Goal: Task Accomplishment & Management: Check status

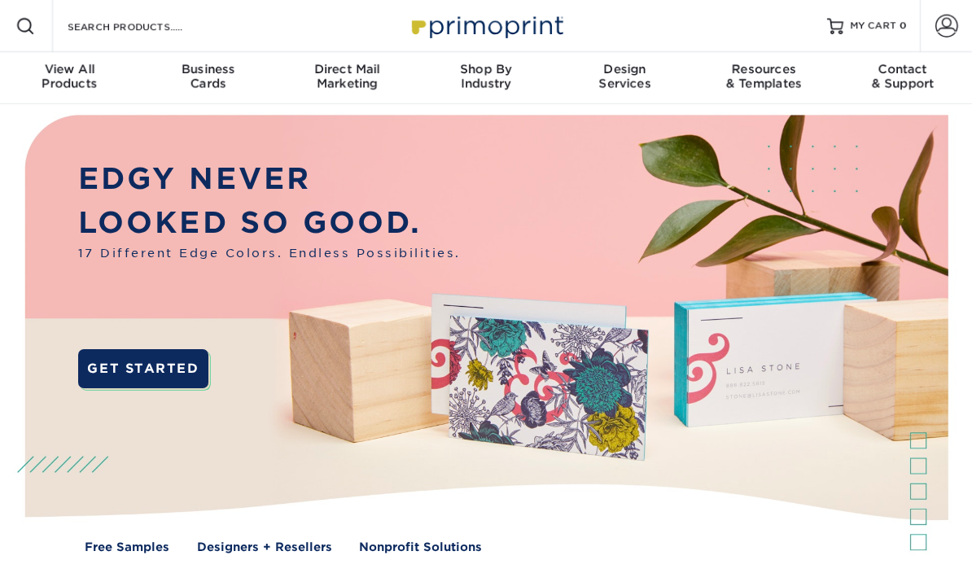
click at [935, 24] on span at bounding box center [946, 26] width 23 height 23
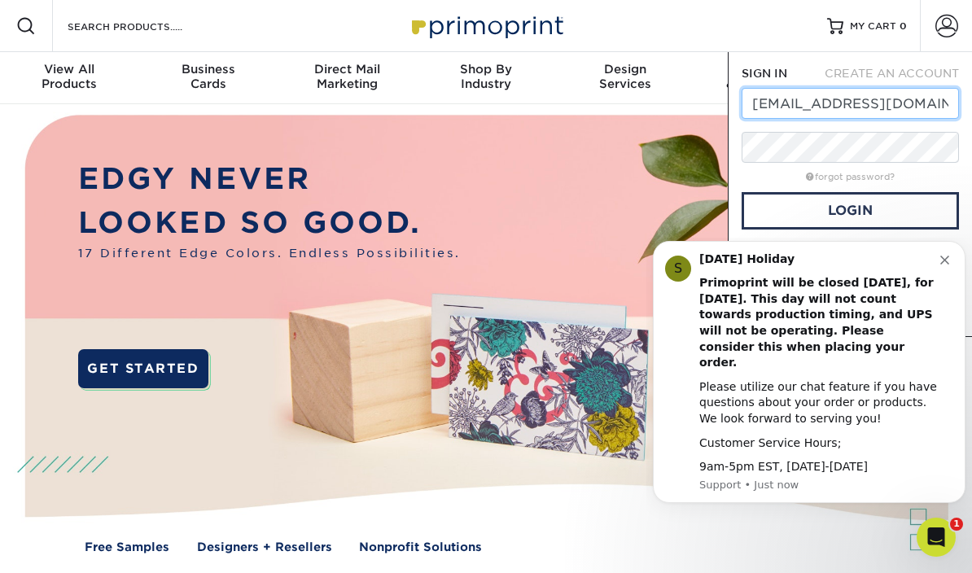
type input "anitakittymehta@gmail.com"
click at [893, 210] on link "Login" at bounding box center [850, 210] width 217 height 37
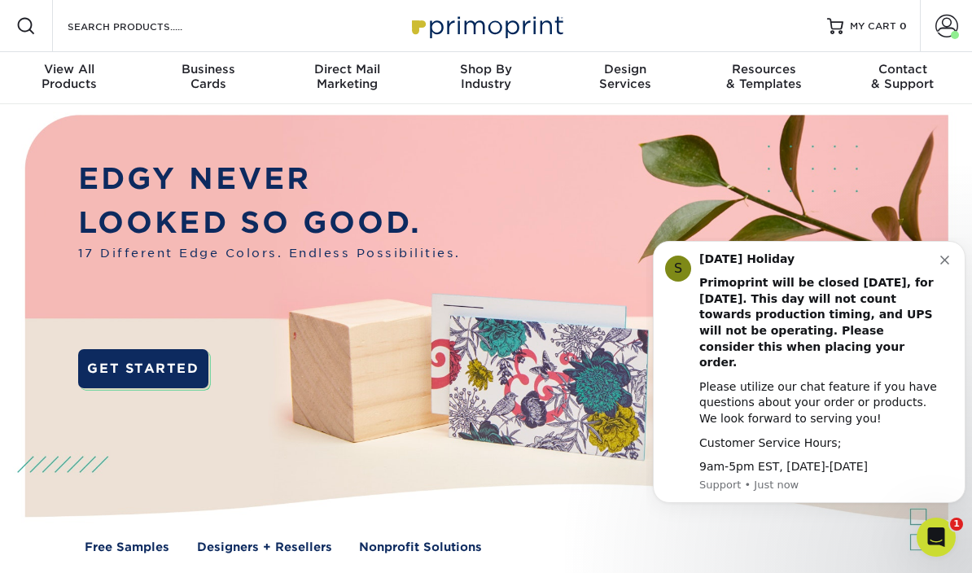
click at [935, 290] on div "Labor Day Holiday Primoprint will be closed Monday, September 1st, for Labor Da…" at bounding box center [819, 364] width 241 height 224
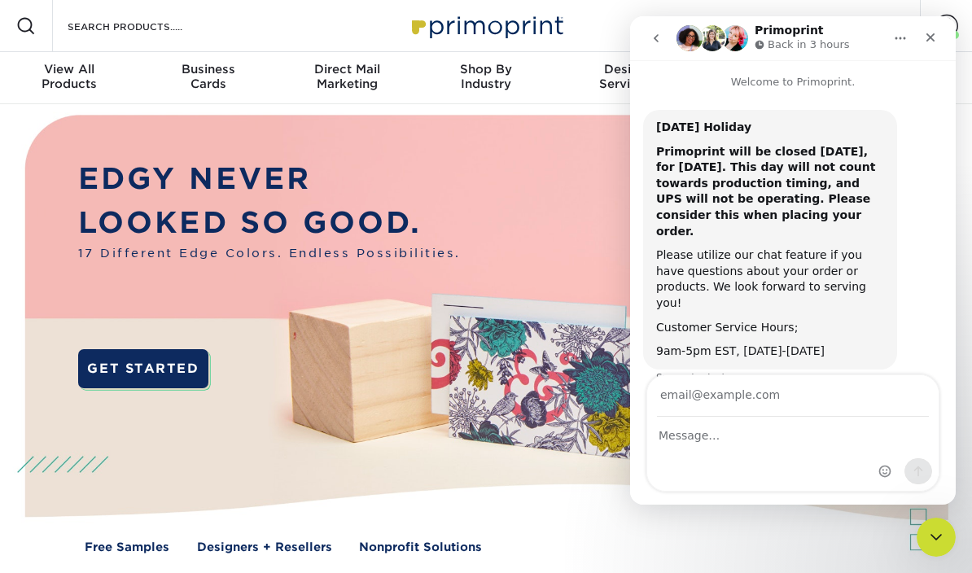
click at [576, 237] on img at bounding box center [486, 344] width 962 height 481
click at [930, 41] on icon "Close" at bounding box center [930, 37] width 13 height 13
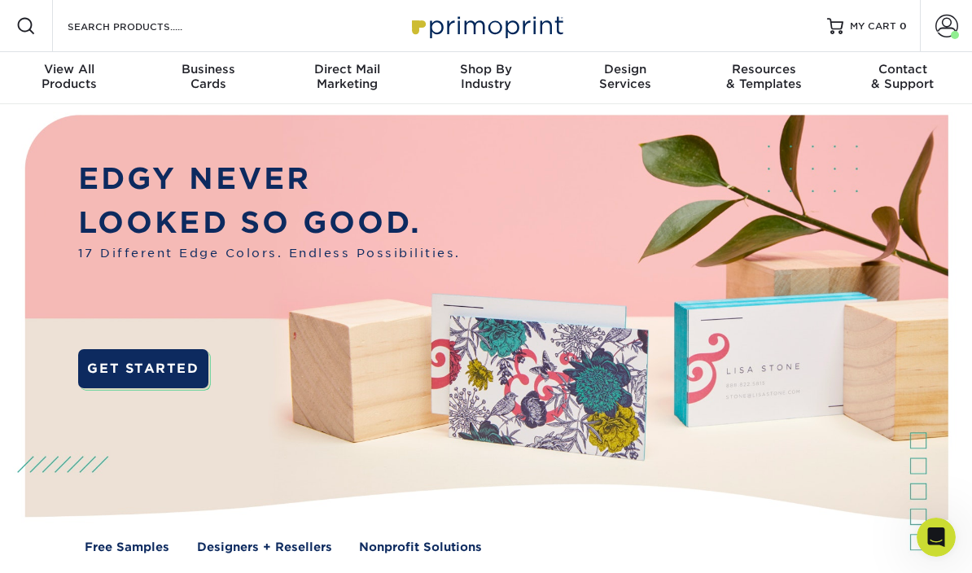
click at [945, 37] on span at bounding box center [946, 26] width 23 height 23
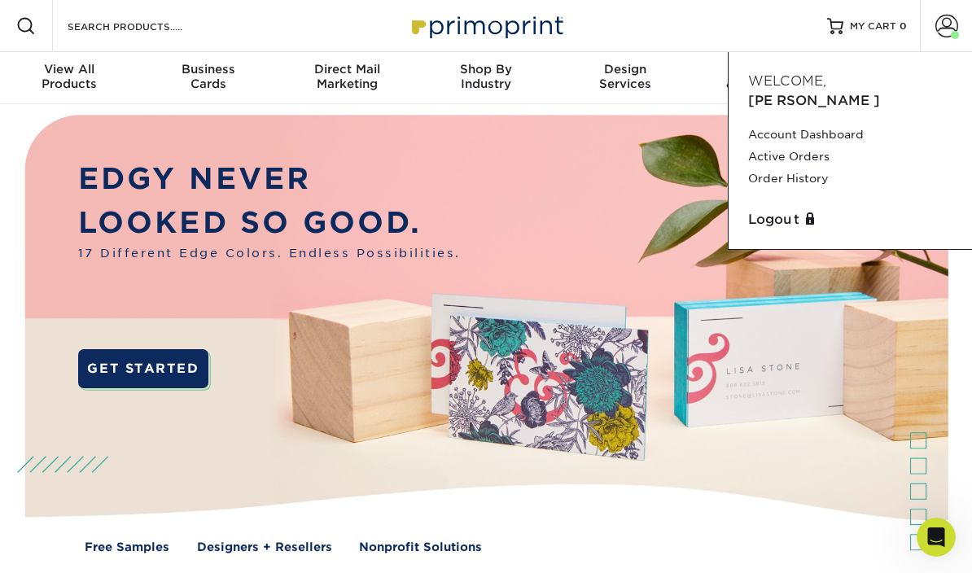
click at [834, 168] on link "Order History" at bounding box center [850, 179] width 204 height 22
click at [817, 168] on link "Order History" at bounding box center [850, 179] width 204 height 22
click at [818, 168] on link "Order History" at bounding box center [850, 179] width 204 height 22
click at [815, 168] on link "Order History" at bounding box center [850, 179] width 204 height 22
click at [816, 168] on link "Order History" at bounding box center [850, 179] width 204 height 22
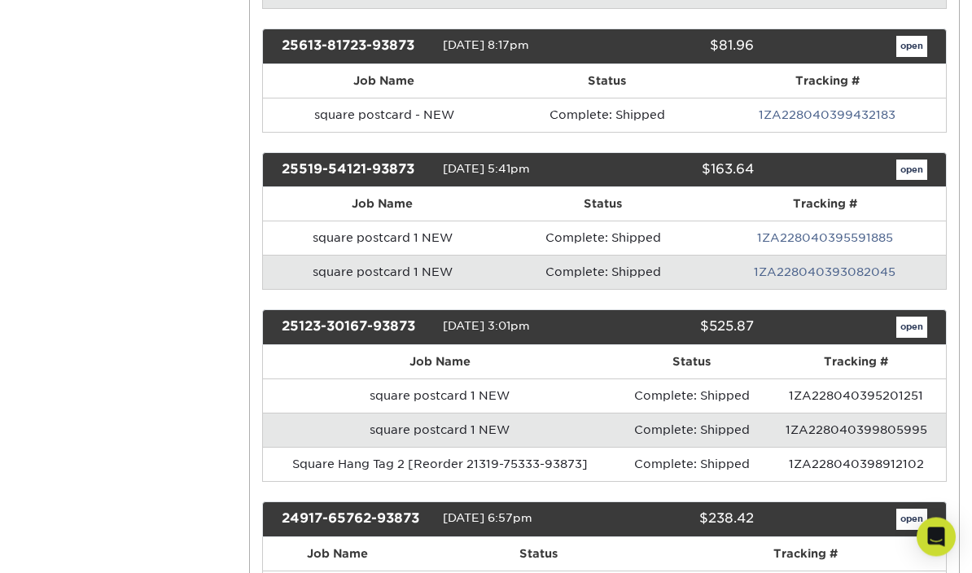
scroll to position [663, 0]
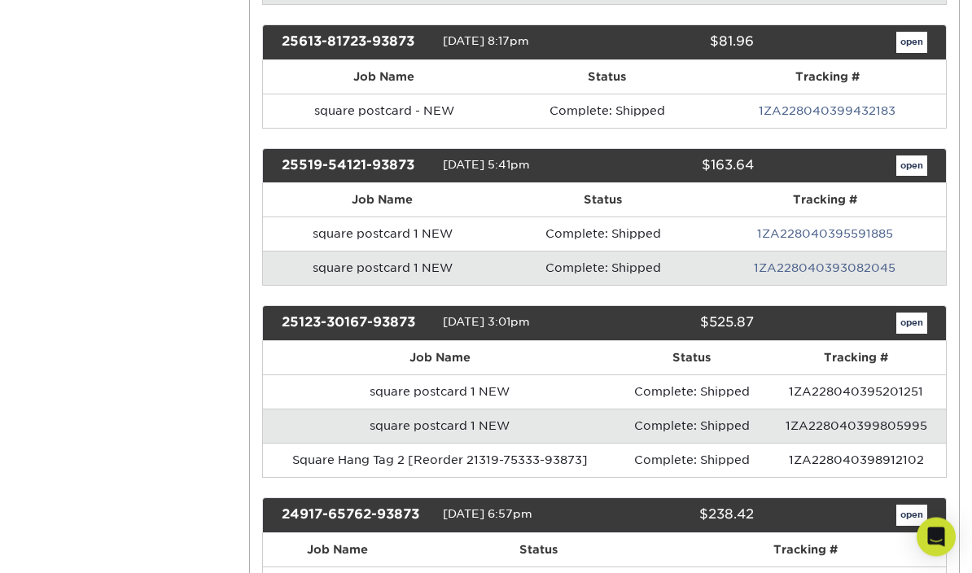
click at [913, 329] on link "open" at bounding box center [911, 323] width 31 height 21
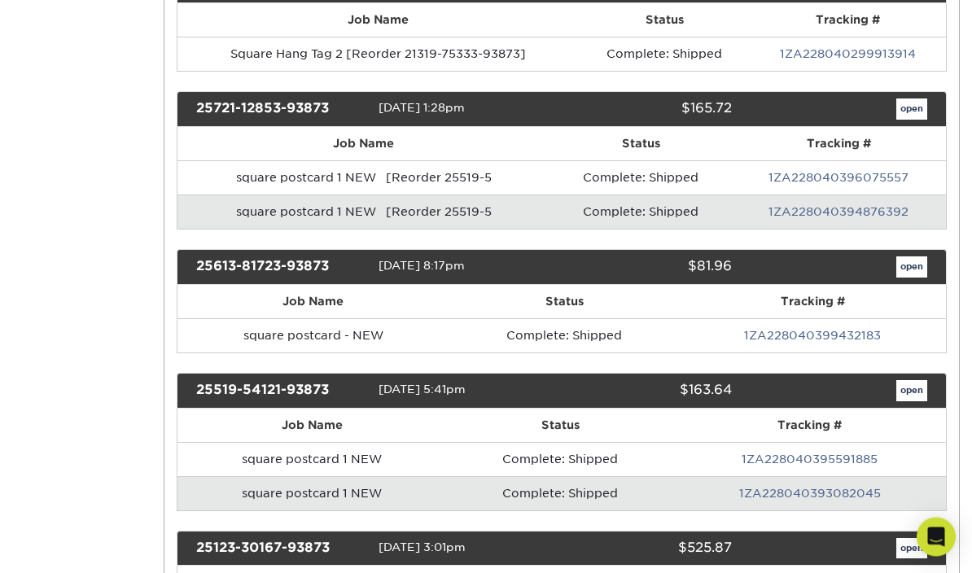
scroll to position [0, 0]
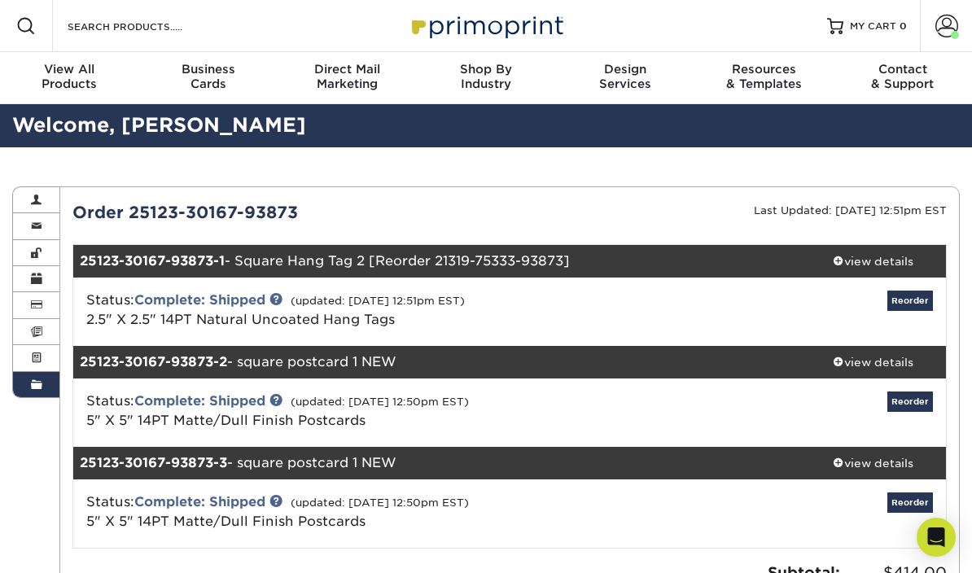
click at [877, 265] on div "view details" at bounding box center [873, 261] width 146 height 16
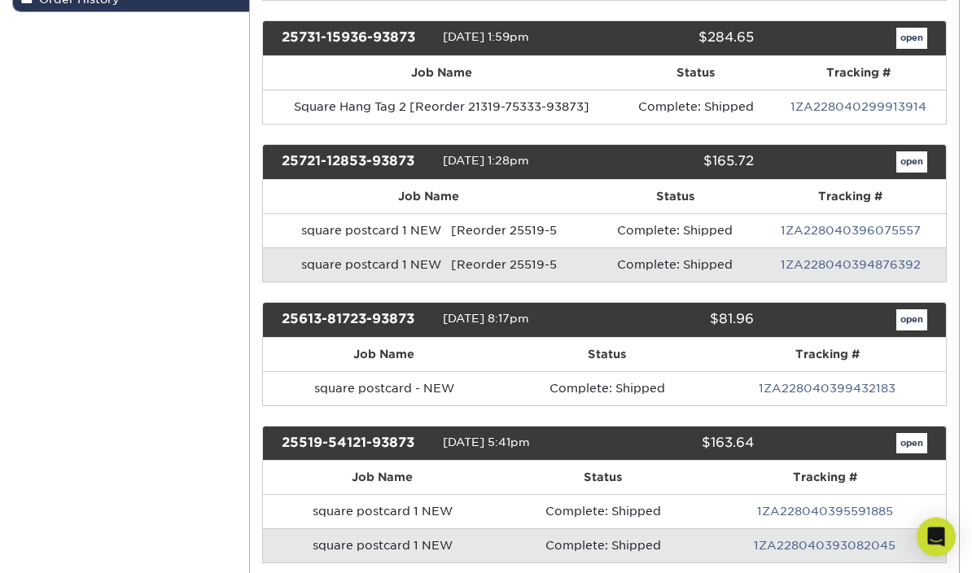
scroll to position [386, 0]
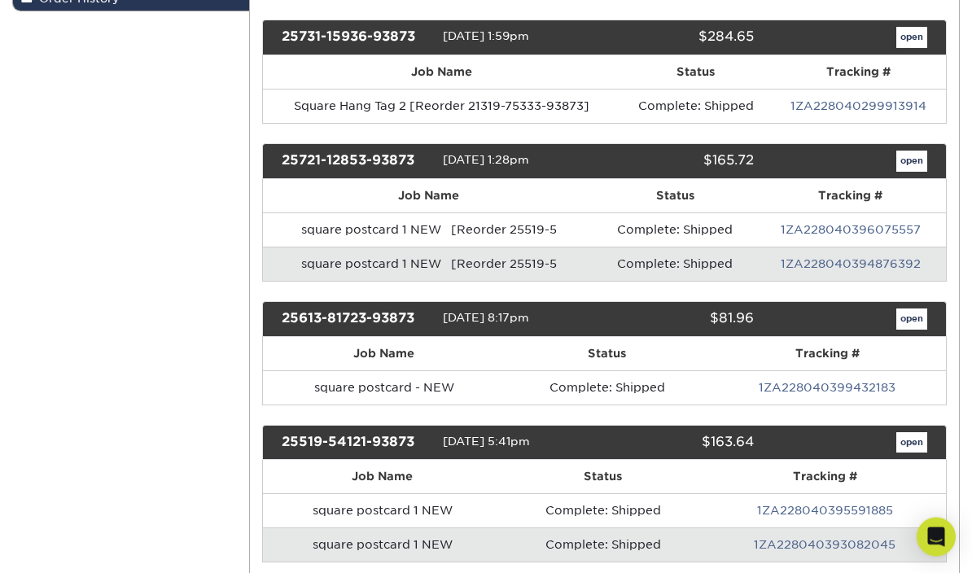
click at [918, 322] on link "open" at bounding box center [911, 319] width 31 height 21
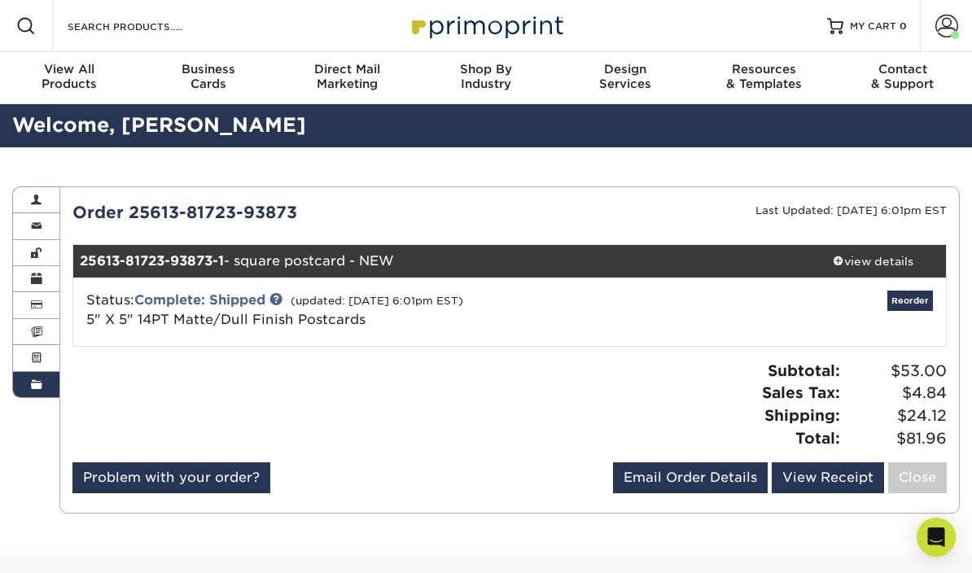
click at [878, 264] on div "view details" at bounding box center [873, 261] width 146 height 16
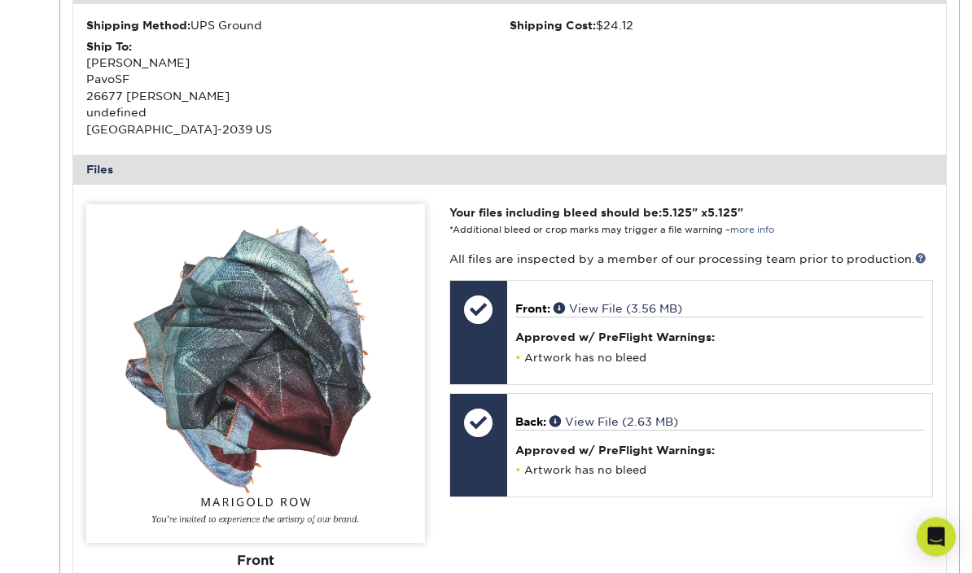
scroll to position [534, 0]
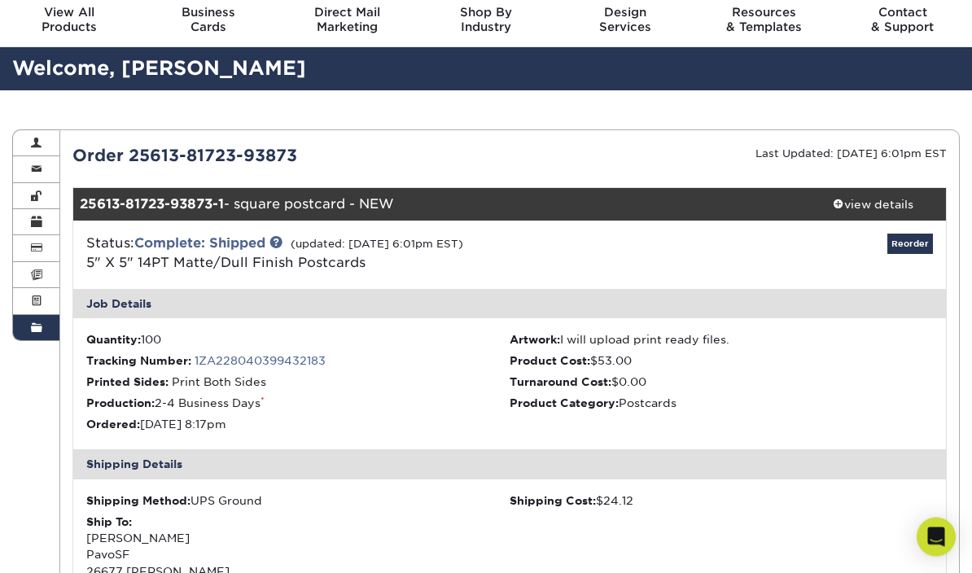
scroll to position [43, 0]
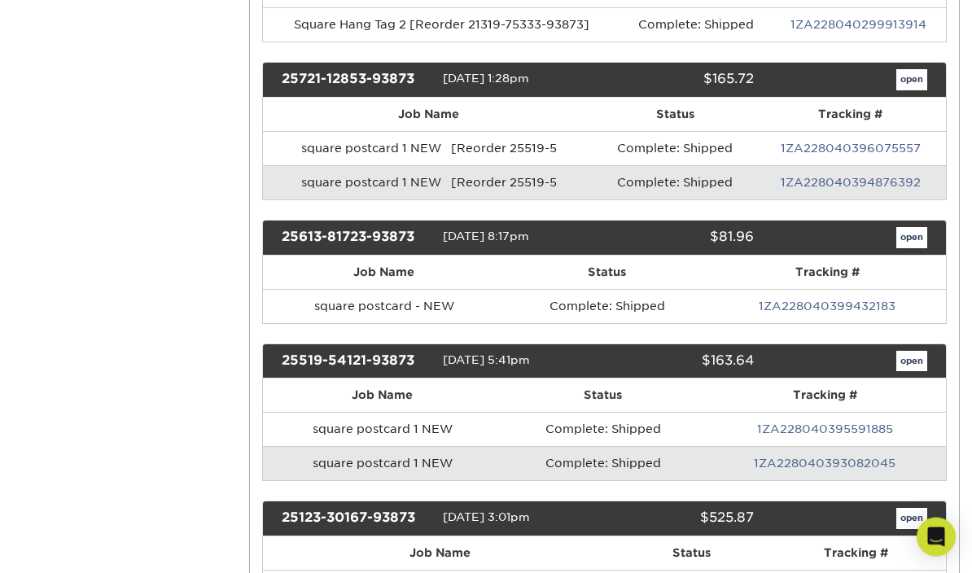
scroll to position [468, 0]
click at [917, 244] on link "open" at bounding box center [911, 237] width 31 height 21
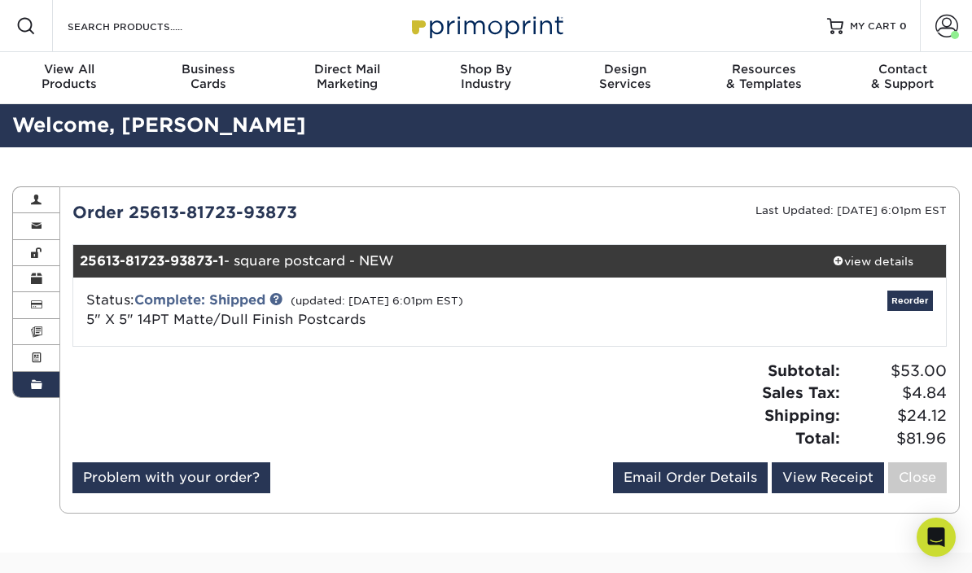
click at [889, 257] on div "view details" at bounding box center [873, 261] width 146 height 16
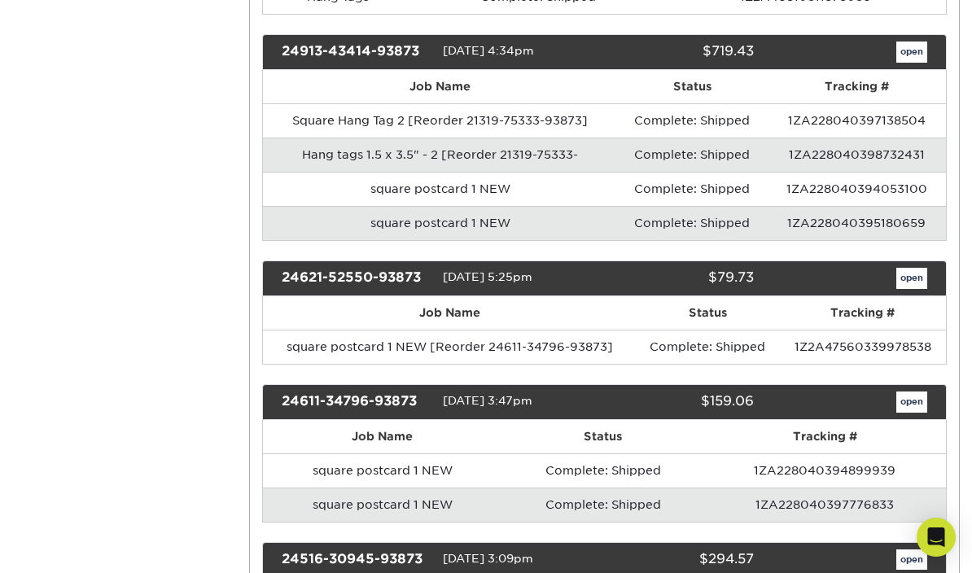
scroll to position [1263, 0]
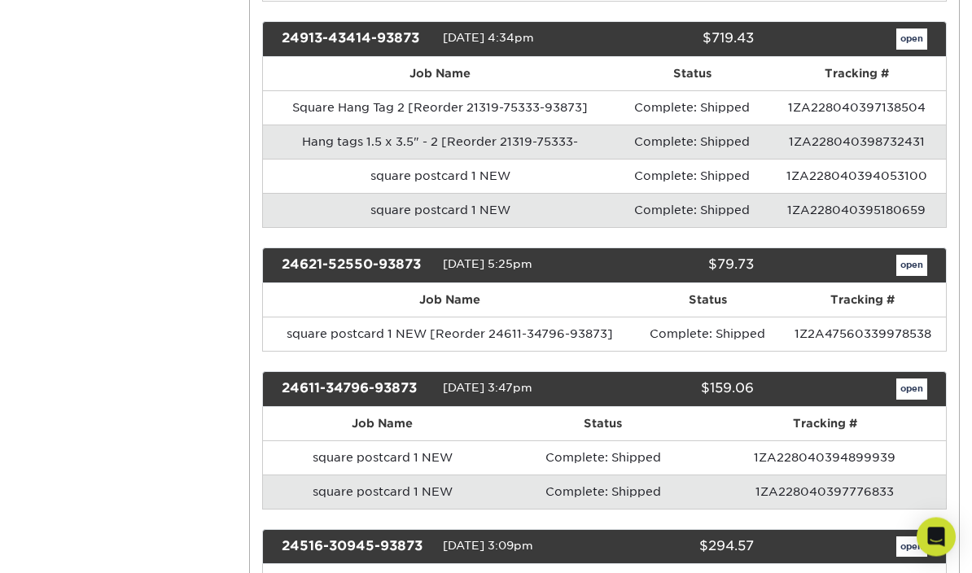
click at [913, 269] on link "open" at bounding box center [911, 266] width 31 height 21
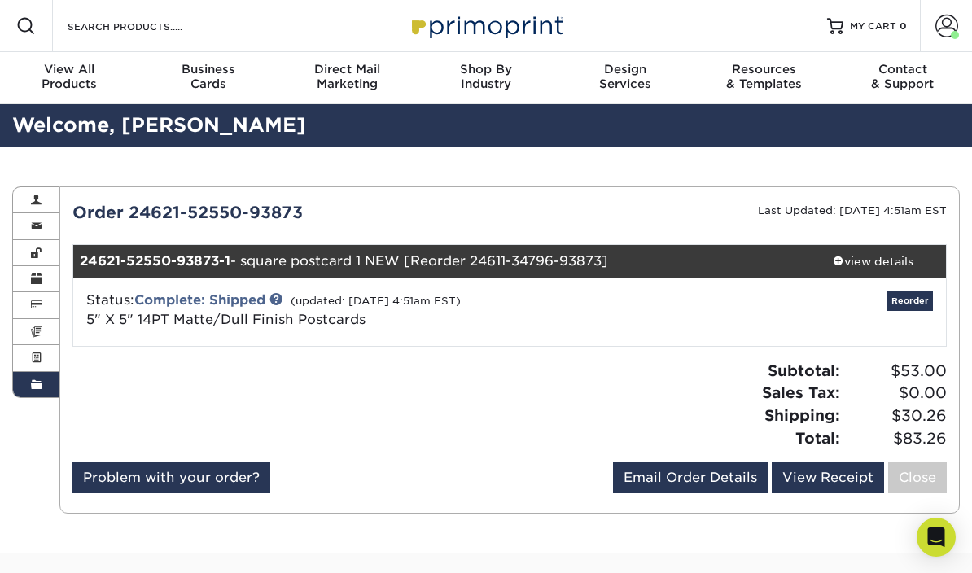
click at [894, 257] on div "view details" at bounding box center [873, 261] width 146 height 16
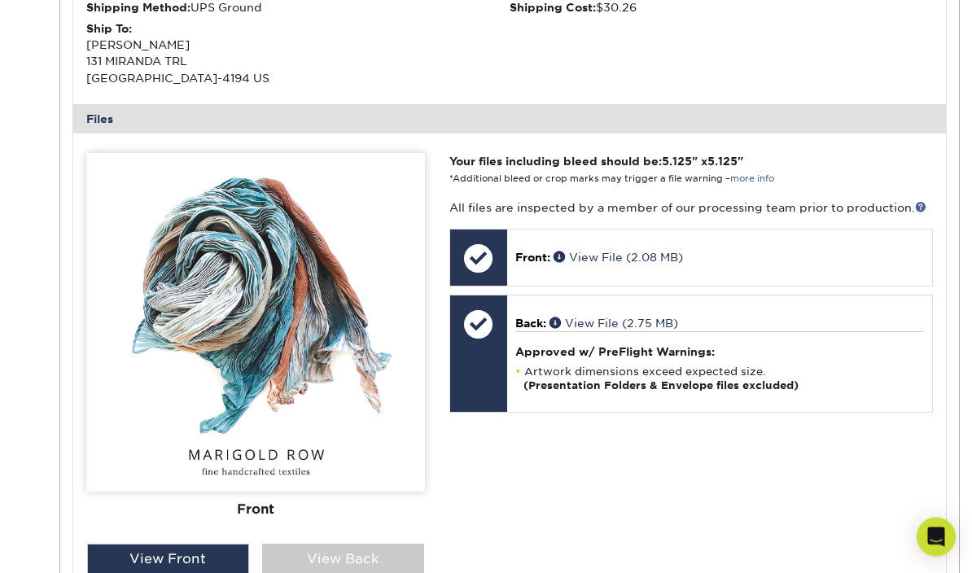
scroll to position [550, 0]
click at [354, 549] on div "View Back" at bounding box center [343, 559] width 162 height 31
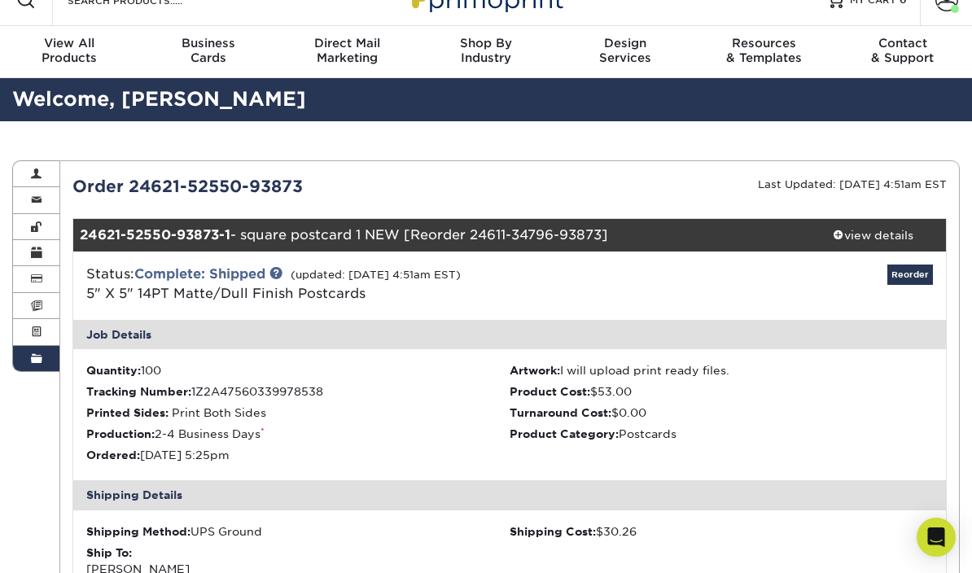
scroll to position [3, 0]
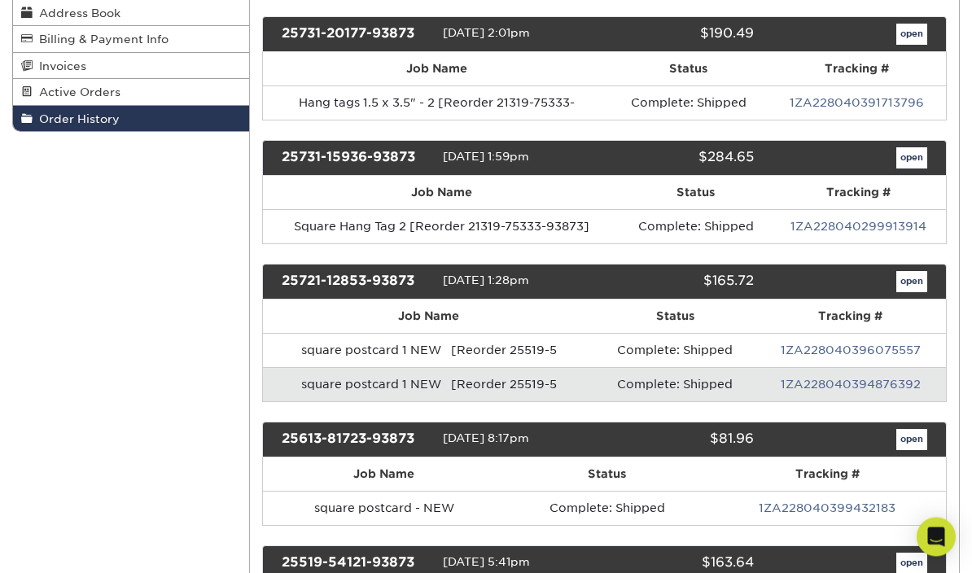
scroll to position [266, 0]
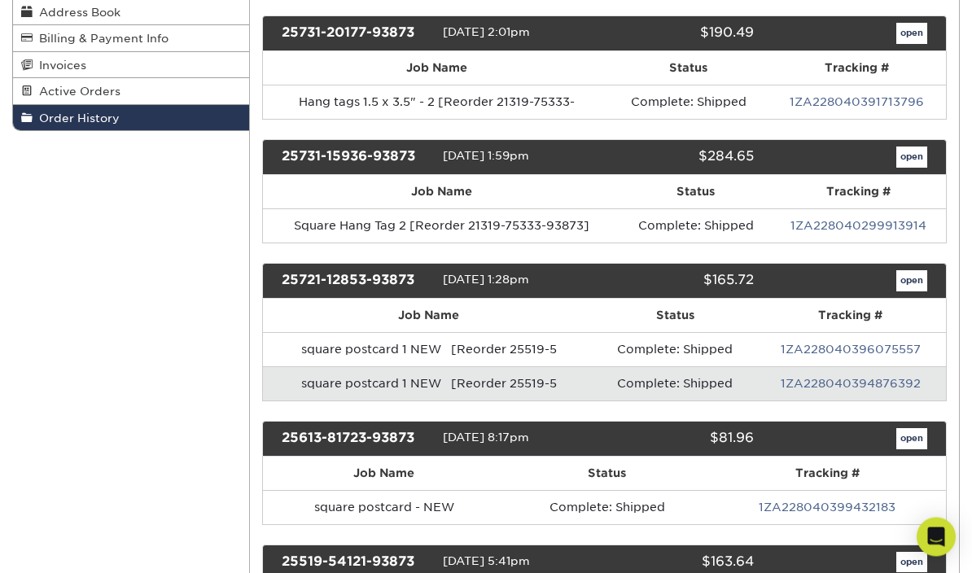
click at [917, 287] on link "open" at bounding box center [911, 281] width 31 height 21
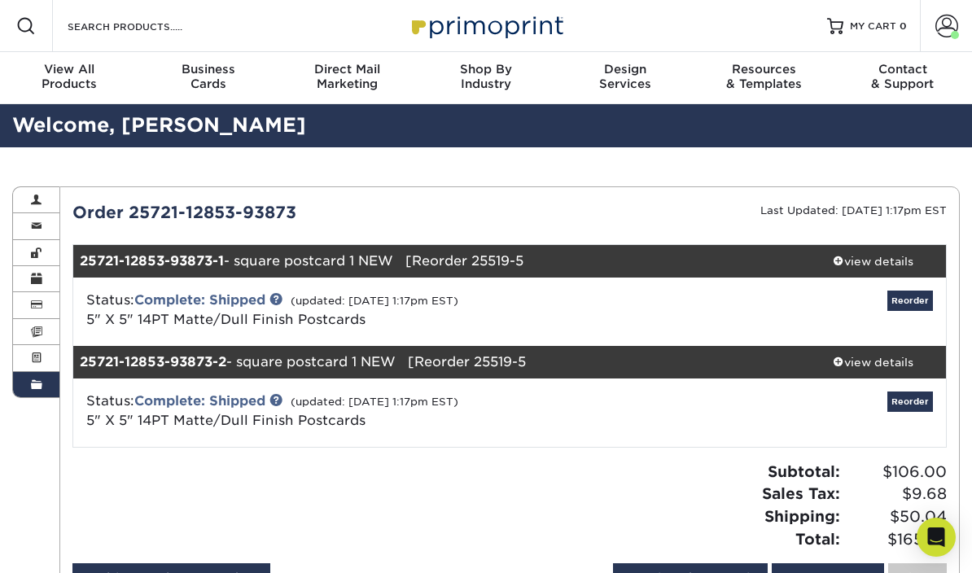
click at [876, 257] on div "view details" at bounding box center [873, 261] width 146 height 16
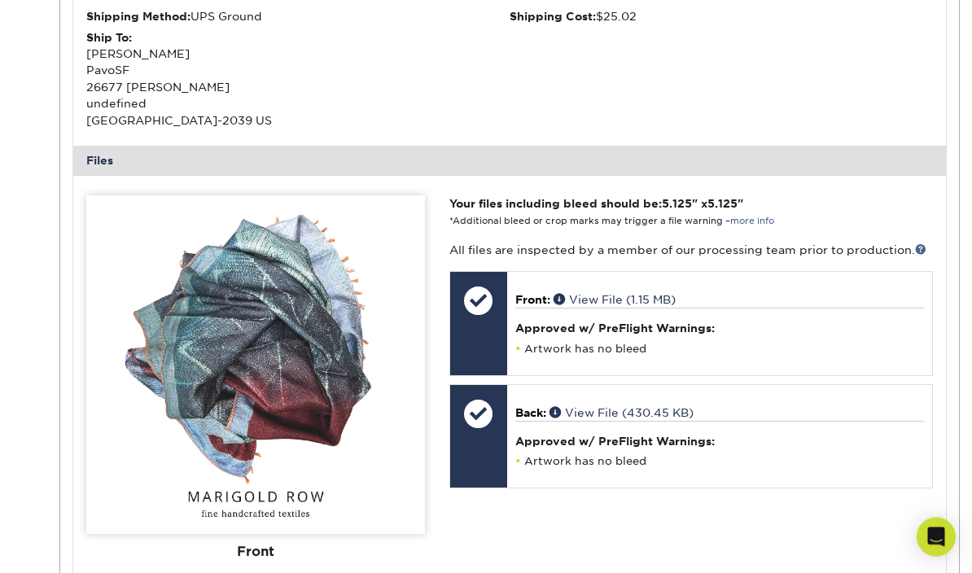
scroll to position [541, 0]
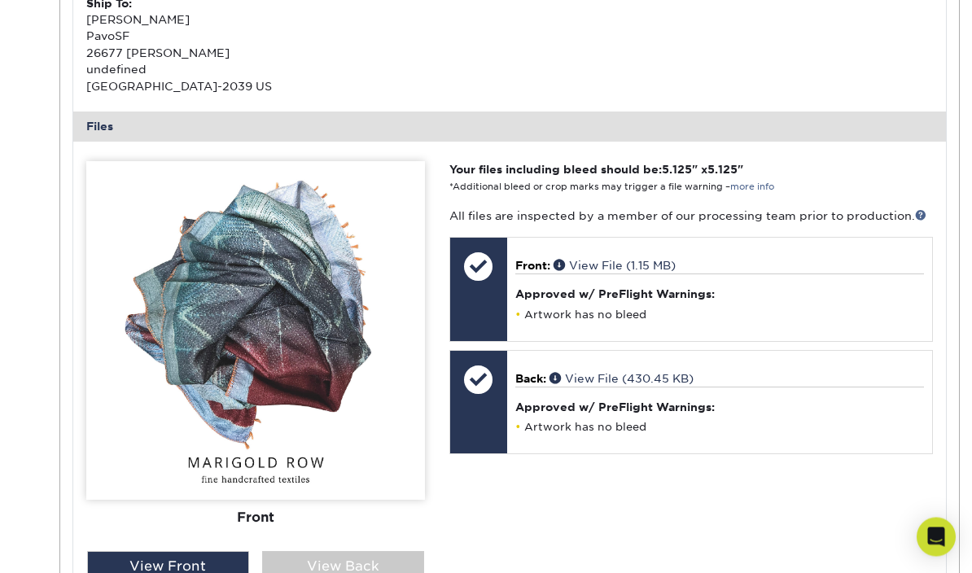
scroll to position [601, 0]
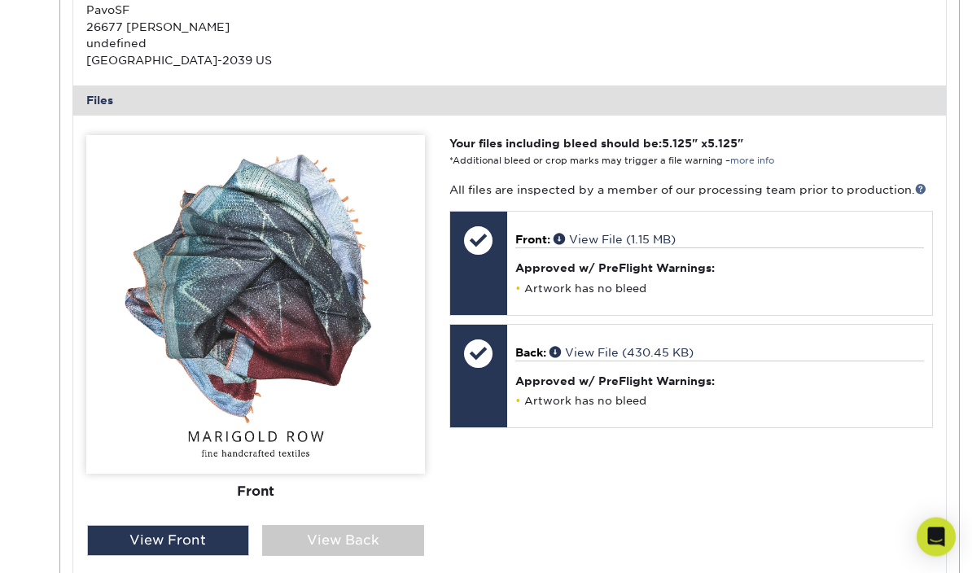
click at [346, 535] on div "View Back" at bounding box center [343, 541] width 162 height 31
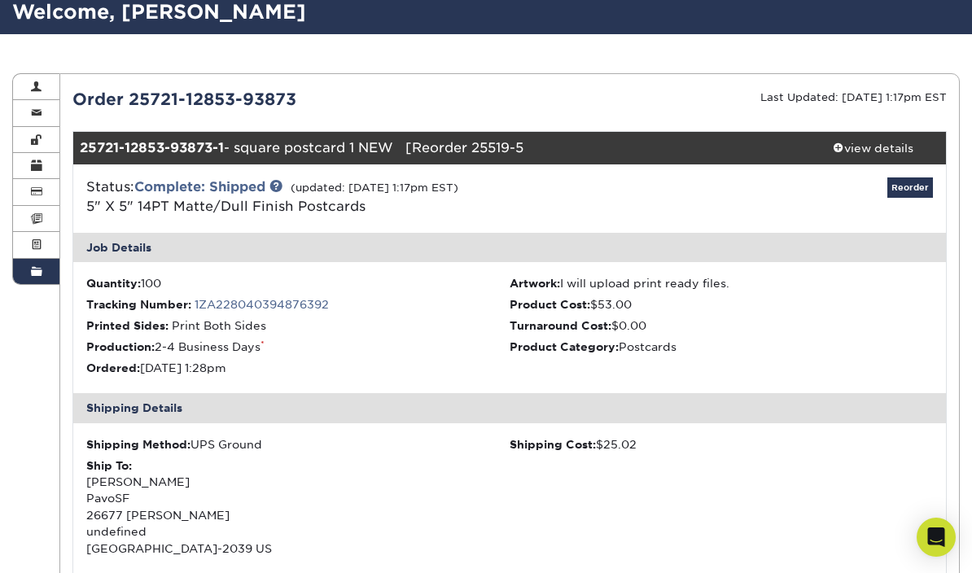
scroll to position [111, 0]
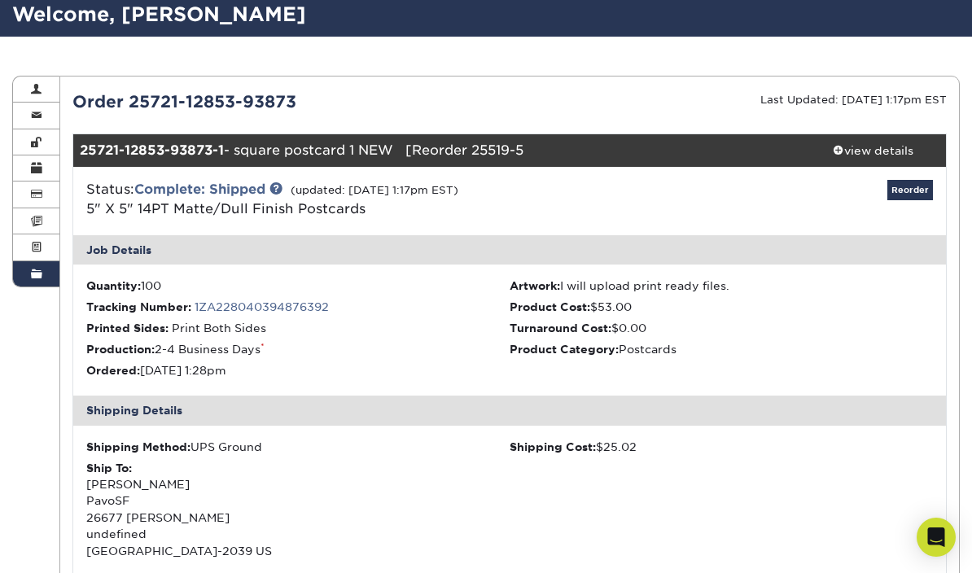
click at [282, 147] on div "25721-12853-93873-1 - square postcard 1 NEW [Reorder 25519-5" at bounding box center [436, 150] width 727 height 33
copy div "25721-12853-93873-1 - square postcard 1 NEW [Reorder 25519-5"
click at [73, 106] on div "Order 25721-12853-93873" at bounding box center [284, 102] width 449 height 24
copy div "Order 25721-12853-93873"
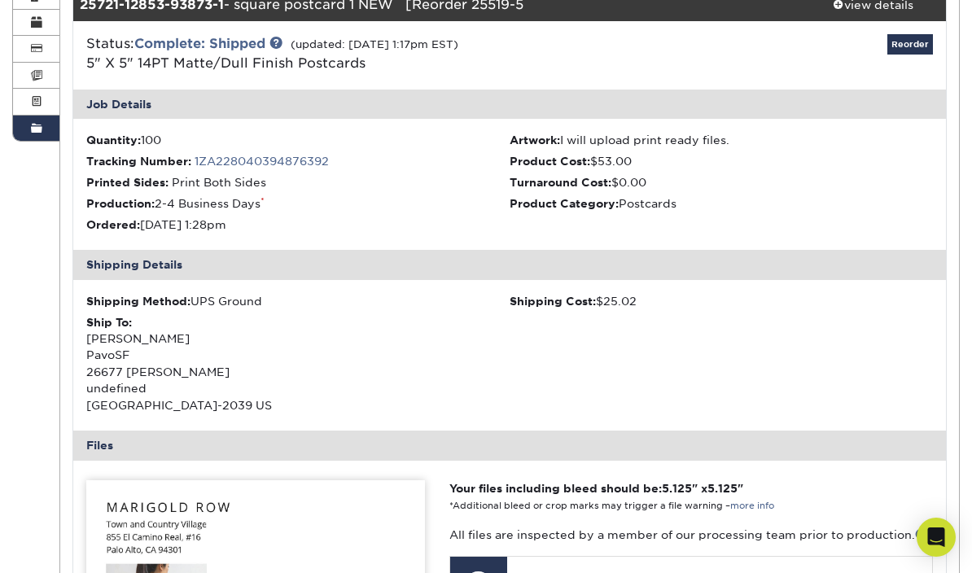
scroll to position [255, 0]
